Goal: Task Accomplishment & Management: Complete application form

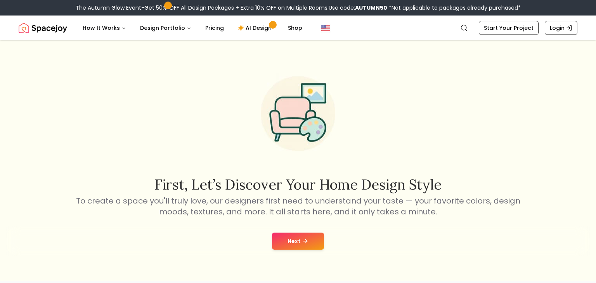
click at [495, 28] on link "Start Your Project" at bounding box center [509, 28] width 60 height 14
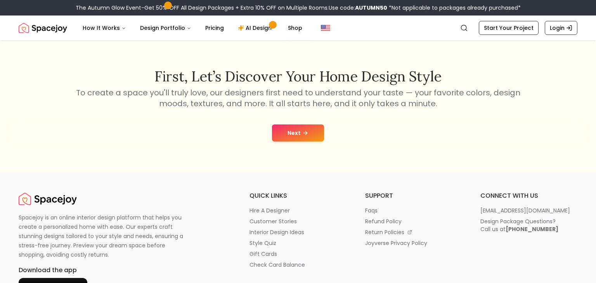
scroll to position [109, 0]
click at [300, 131] on button "Next" at bounding box center [298, 132] width 52 height 17
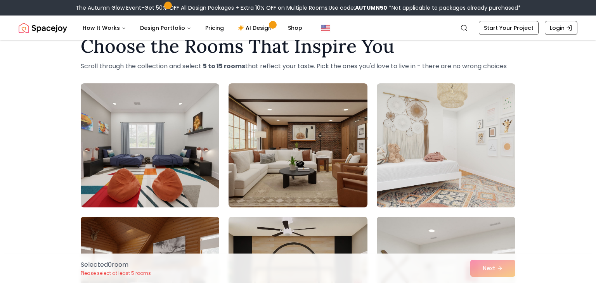
scroll to position [23, 0]
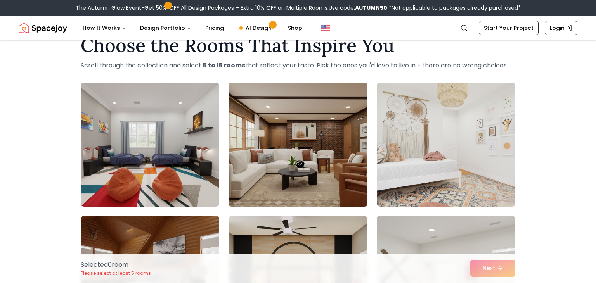
click at [305, 172] on img at bounding box center [298, 145] width 146 height 130
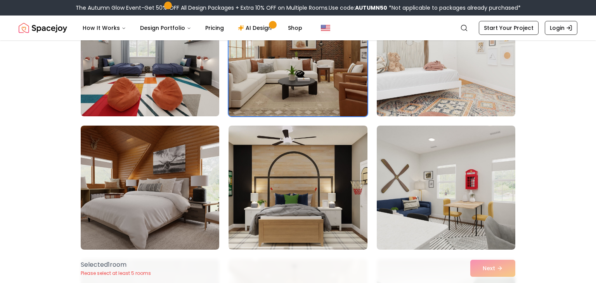
scroll to position [114, 0]
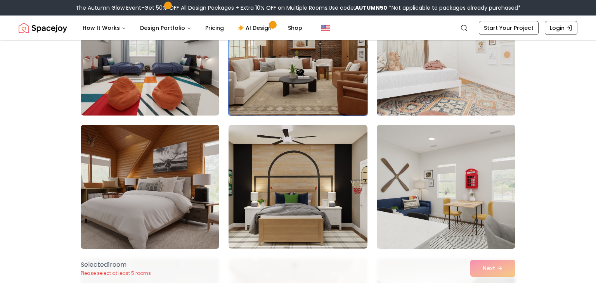
click at [188, 187] on img at bounding box center [150, 187] width 146 height 130
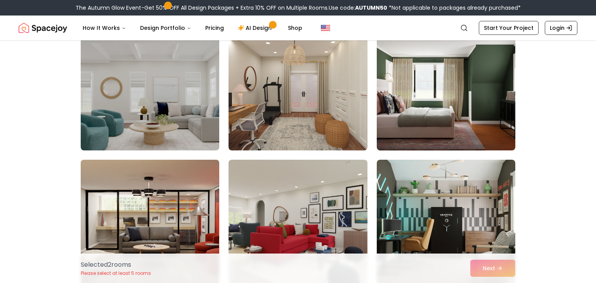
scroll to position [345, 0]
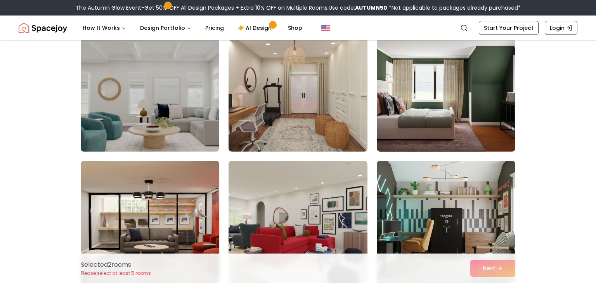
click at [179, 125] on img at bounding box center [150, 89] width 146 height 130
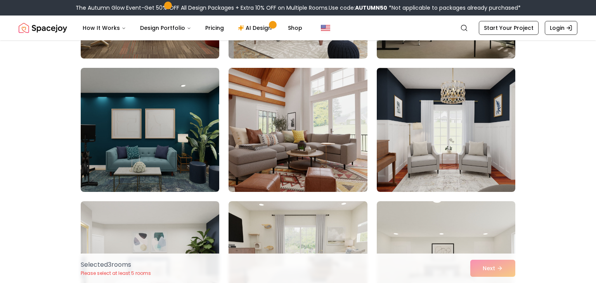
scroll to position [573, 0]
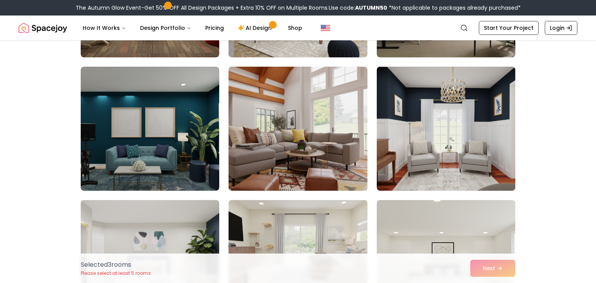
click at [305, 112] on img at bounding box center [298, 129] width 146 height 130
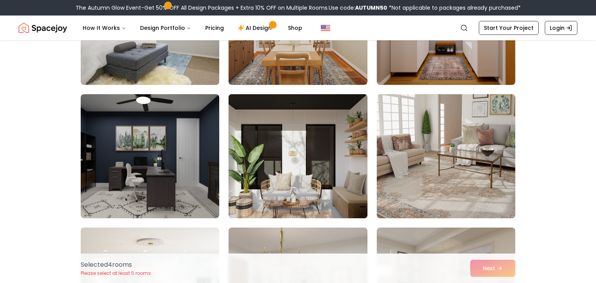
scroll to position [1212, 0]
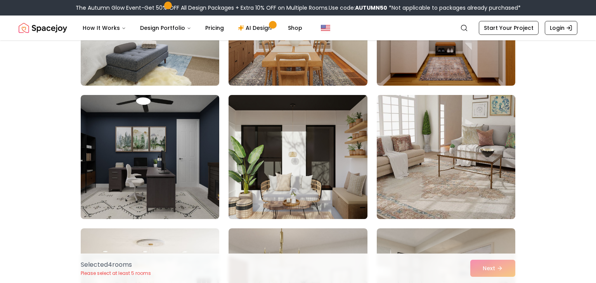
click at [300, 172] on img at bounding box center [298, 157] width 146 height 130
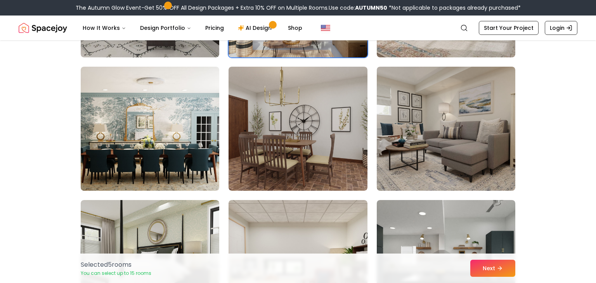
scroll to position [1375, 0]
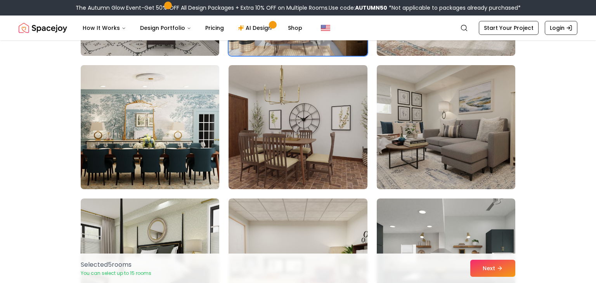
click at [161, 152] on img at bounding box center [150, 127] width 146 height 130
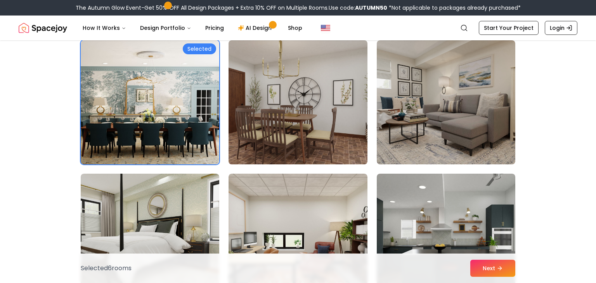
scroll to position [1399, 0]
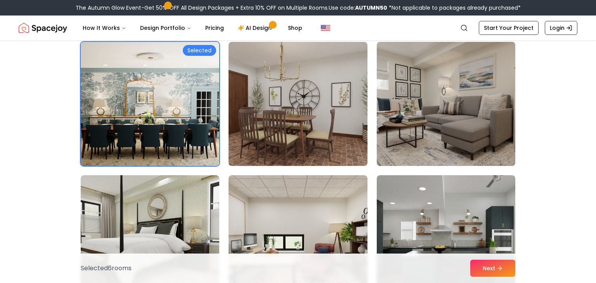
click at [438, 124] on img at bounding box center [446, 104] width 146 height 130
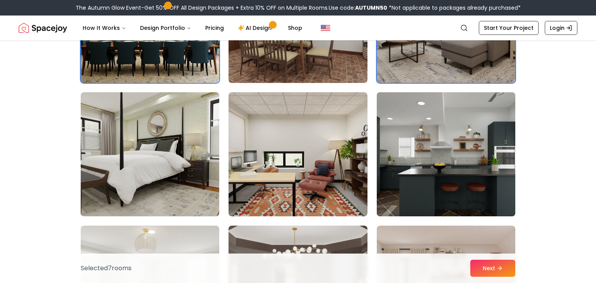
scroll to position [1492, 0]
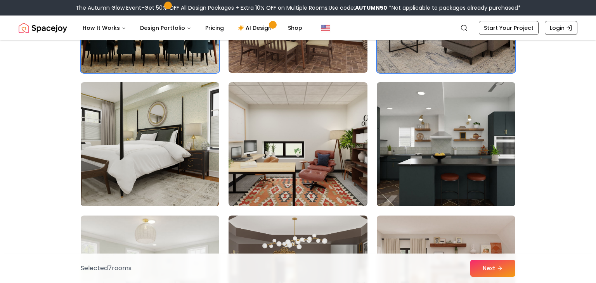
click at [444, 162] on img at bounding box center [446, 144] width 146 height 130
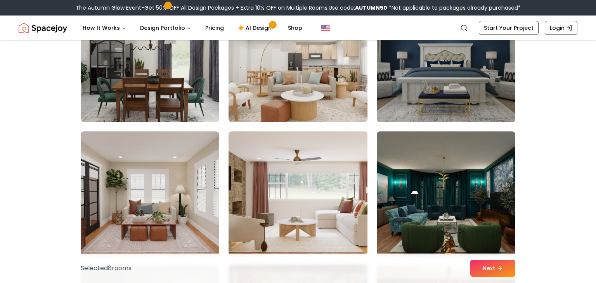
scroll to position [1852, 0]
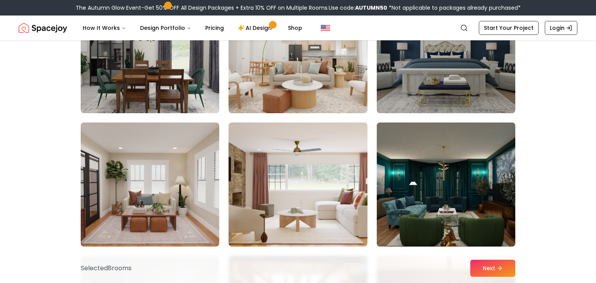
click at [456, 176] on img at bounding box center [446, 185] width 146 height 130
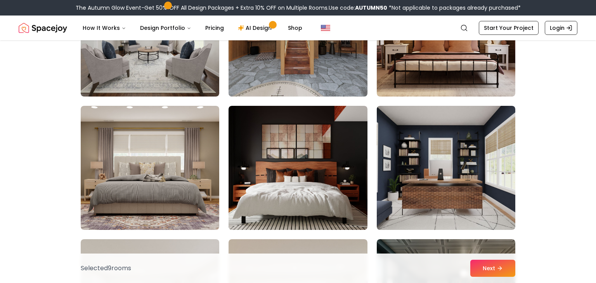
scroll to position [2142, 0]
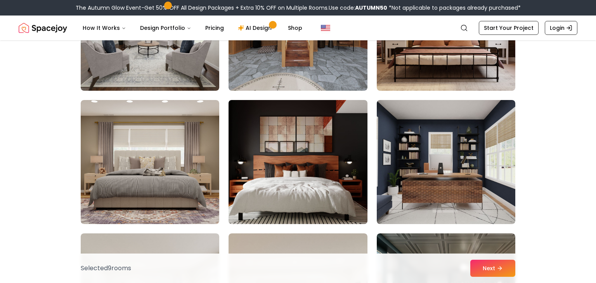
click at [290, 186] on img at bounding box center [298, 162] width 146 height 130
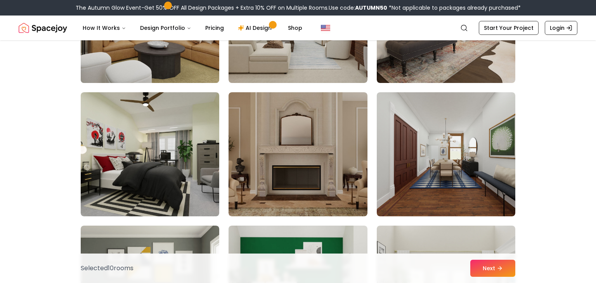
scroll to position [2818, 0]
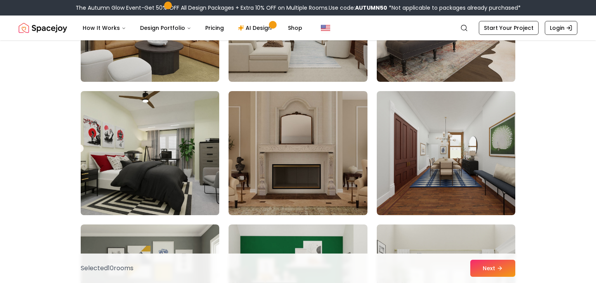
click at [148, 139] on img at bounding box center [150, 153] width 146 height 130
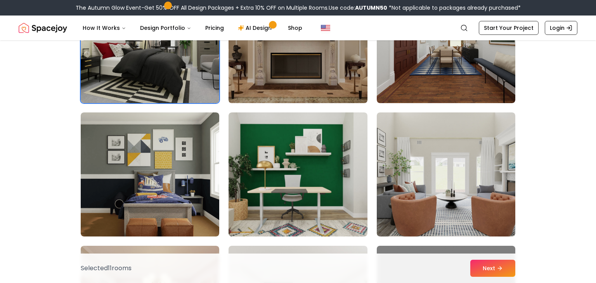
scroll to position [2932, 0]
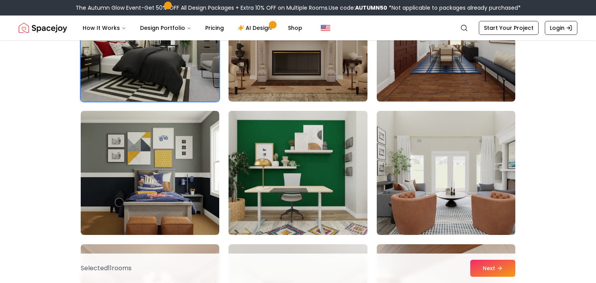
click at [297, 191] on img at bounding box center [298, 173] width 146 height 130
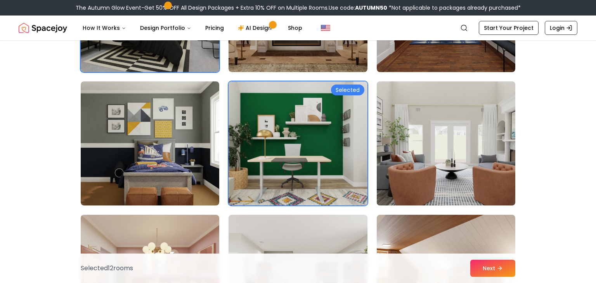
scroll to position [2962, 0]
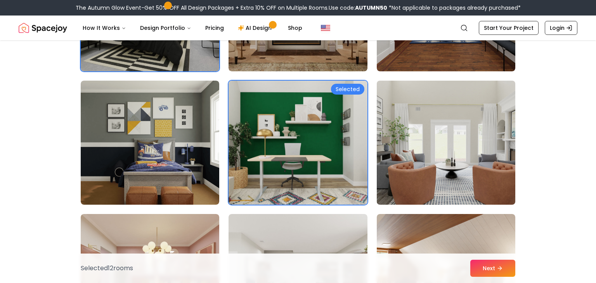
click at [448, 150] on img at bounding box center [446, 143] width 146 height 130
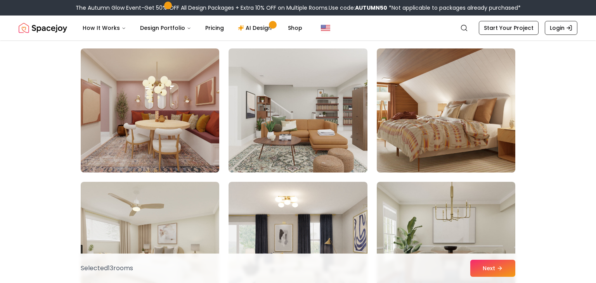
scroll to position [3129, 0]
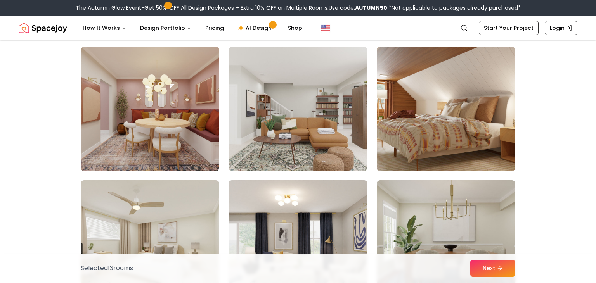
click at [420, 124] on img at bounding box center [446, 109] width 146 height 130
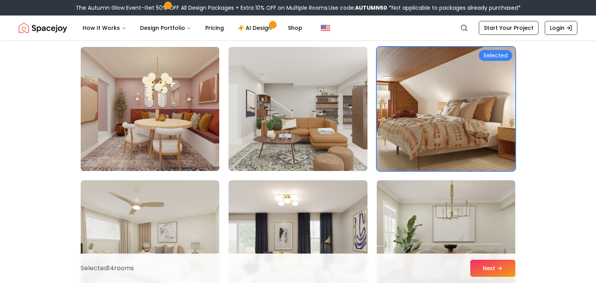
click at [138, 100] on img at bounding box center [150, 109] width 146 height 130
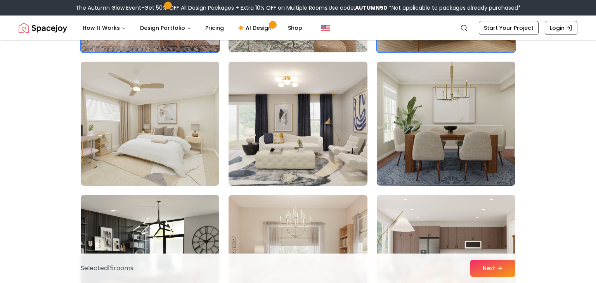
scroll to position [3250, 0]
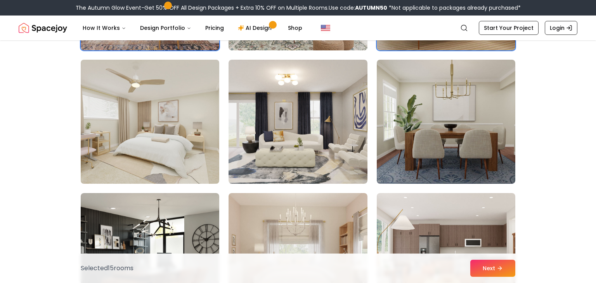
click at [173, 153] on img at bounding box center [150, 122] width 146 height 130
click at [158, 146] on img at bounding box center [150, 122] width 146 height 130
click at [200, 163] on img at bounding box center [150, 122] width 146 height 130
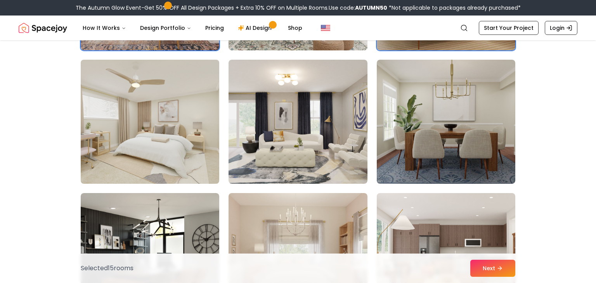
click at [200, 163] on img at bounding box center [150, 122] width 146 height 130
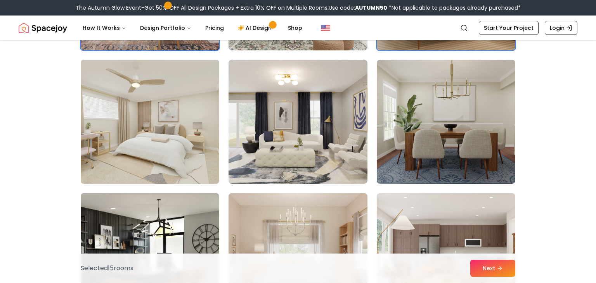
click at [200, 163] on img at bounding box center [150, 122] width 146 height 130
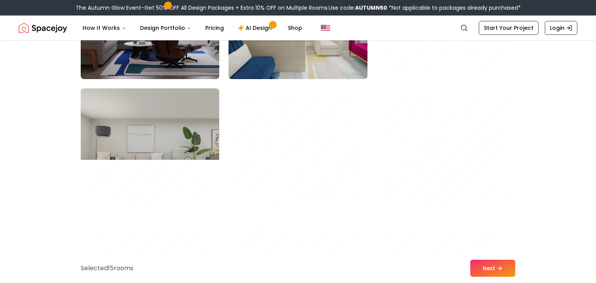
scroll to position [3624, 0]
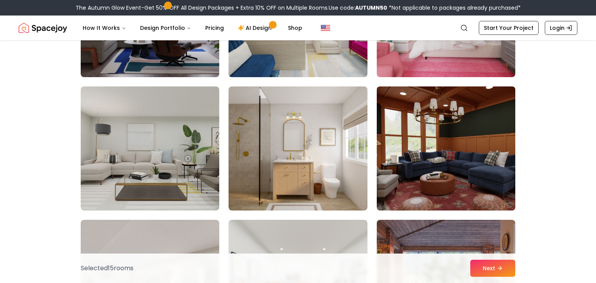
click at [400, 176] on img at bounding box center [446, 148] width 146 height 130
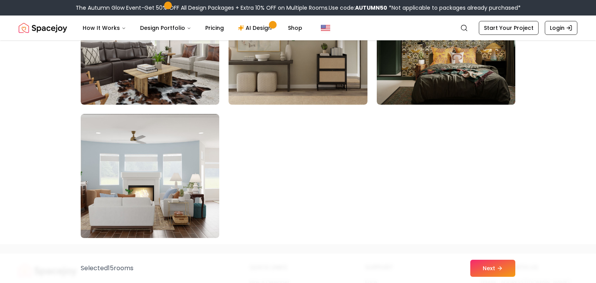
scroll to position [4401, 0]
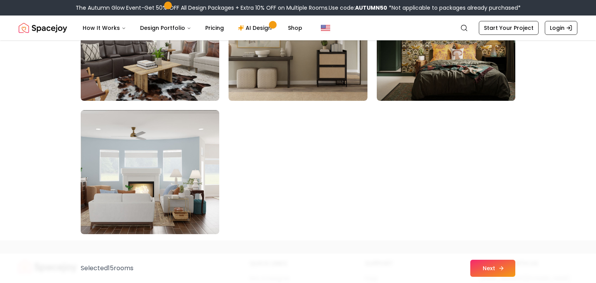
click at [489, 269] on button "Next" at bounding box center [492, 268] width 45 height 17
